Goal: Task Accomplishment & Management: Manage account settings

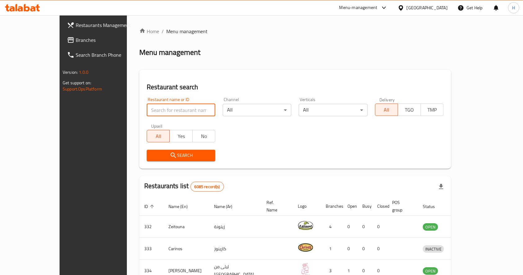
click at [152, 112] on input "search" at bounding box center [181, 110] width 69 height 12
click button "Search" at bounding box center [181, 155] width 69 height 11
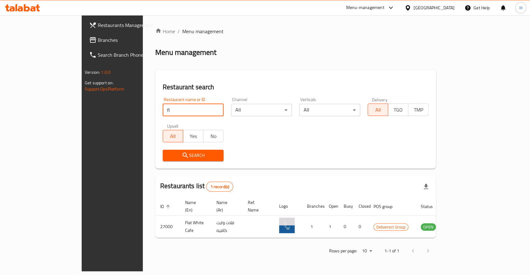
type input "f"
type input "fat wha"
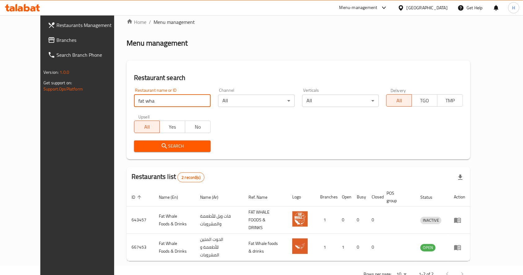
scroll to position [18, 0]
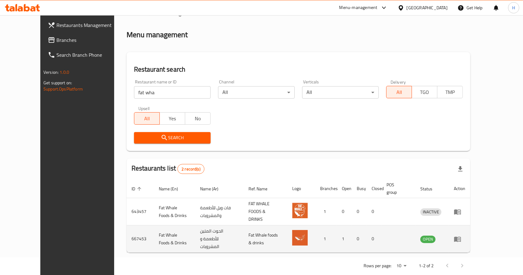
click at [201, 229] on td "الحوت المتين للأطعمة و المشروبات" at bounding box center [219, 239] width 48 height 27
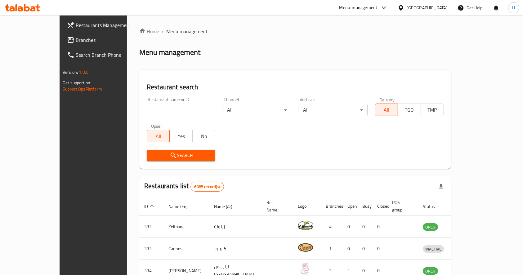
drag, startPoint x: 149, startPoint y: 100, endPoint x: 152, endPoint y: 100, distance: 3.4
click at [150, 100] on div "Restaurant name or ID Restaurant name or ID" at bounding box center [181, 106] width 69 height 19
click at [160, 116] on input "search" at bounding box center [181, 110] width 69 height 12
type input "lelf"
click button "Search" at bounding box center [181, 155] width 69 height 11
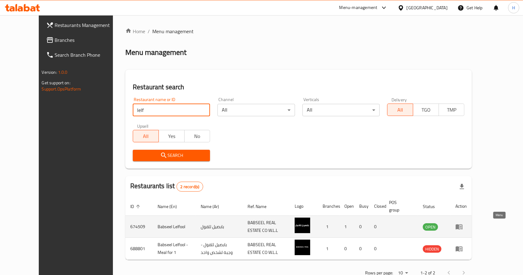
click at [463, 226] on icon "enhanced table" at bounding box center [459, 226] width 7 height 7
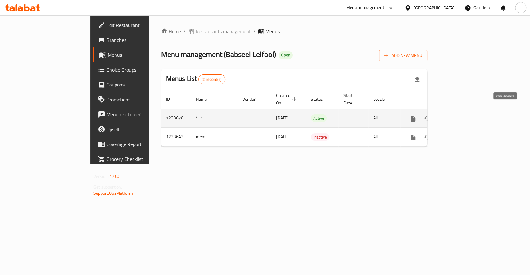
click at [461, 115] on icon "enhanced table" at bounding box center [457, 118] width 7 height 7
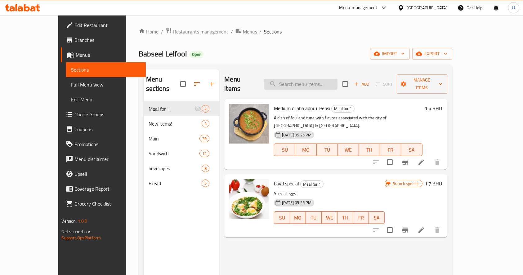
click at [337, 84] on input "search" at bounding box center [300, 84] width 73 height 11
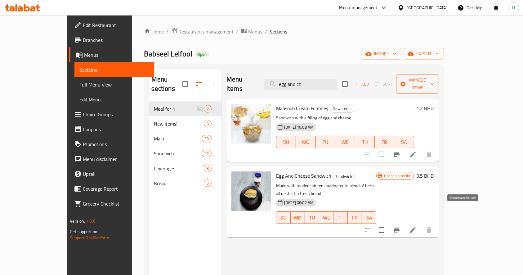
type input "egg and ch"
click at [400, 228] on icon "Branch-specific-item" at bounding box center [397, 230] width 6 height 5
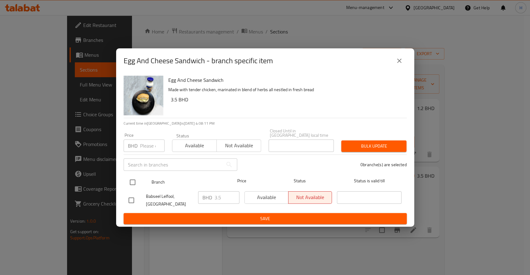
drag, startPoint x: 130, startPoint y: 187, endPoint x: 223, endPoint y: 196, distance: 93.6
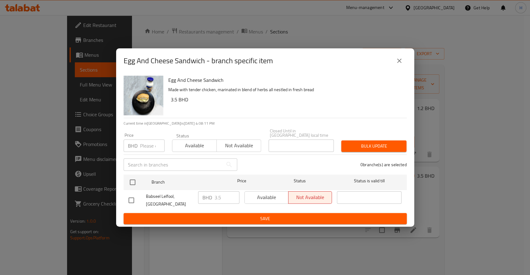
click at [131, 187] on input "checkbox" at bounding box center [132, 182] width 13 height 13
checkbox input "true"
drag, startPoint x: 224, startPoint y: 196, endPoint x: 198, endPoint y: 197, distance: 25.5
click at [198, 197] on div "BHD 3.5 ​" at bounding box center [218, 198] width 41 height 12
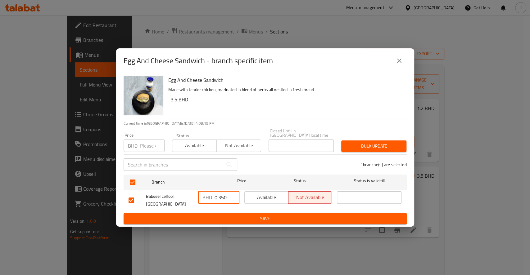
type input "0.350"
click at [222, 215] on span "Save" at bounding box center [265, 219] width 273 height 8
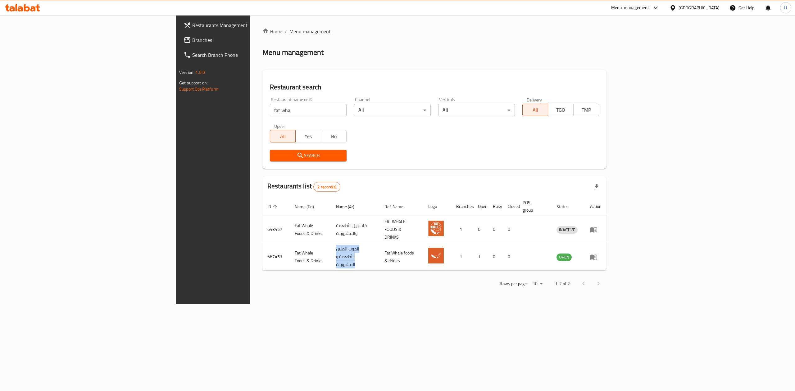
click at [16, 9] on icon at bounding box center [17, 7] width 2 height 7
